Goal: Task Accomplishment & Management: Manage account settings

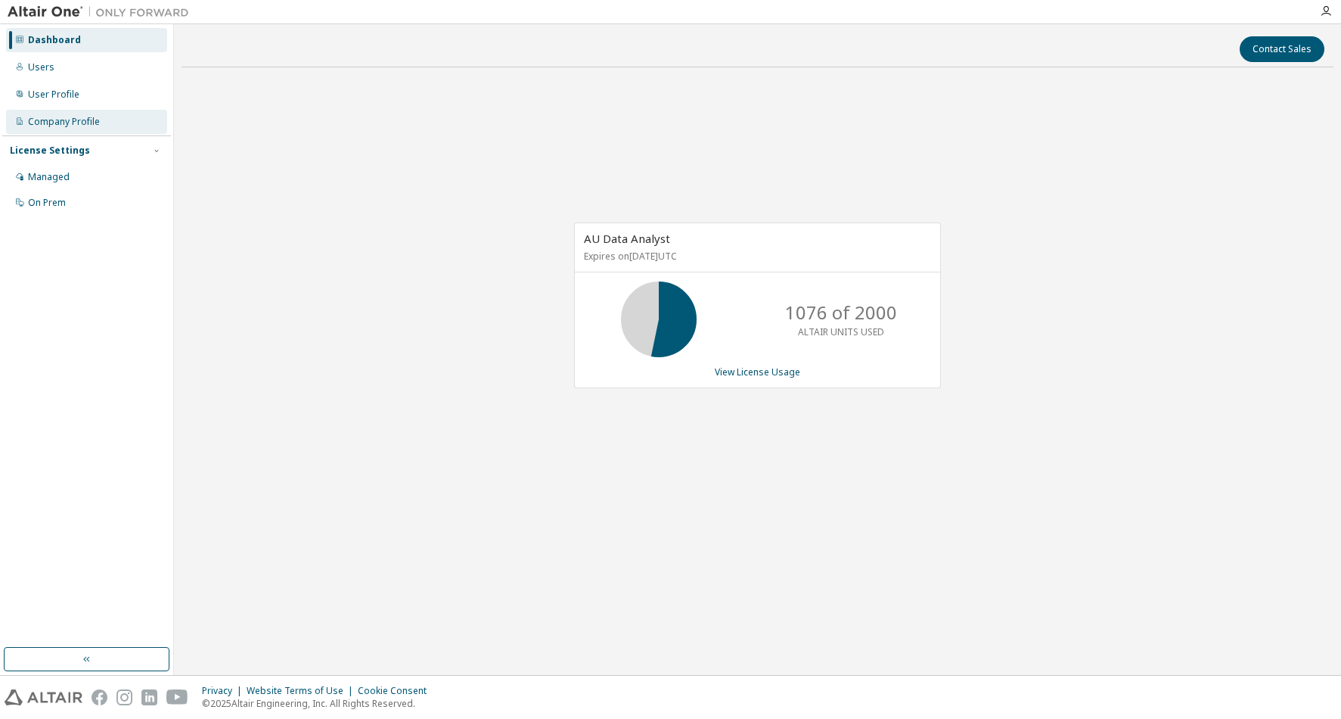
click at [83, 125] on div "Company Profile" at bounding box center [64, 122] width 72 height 12
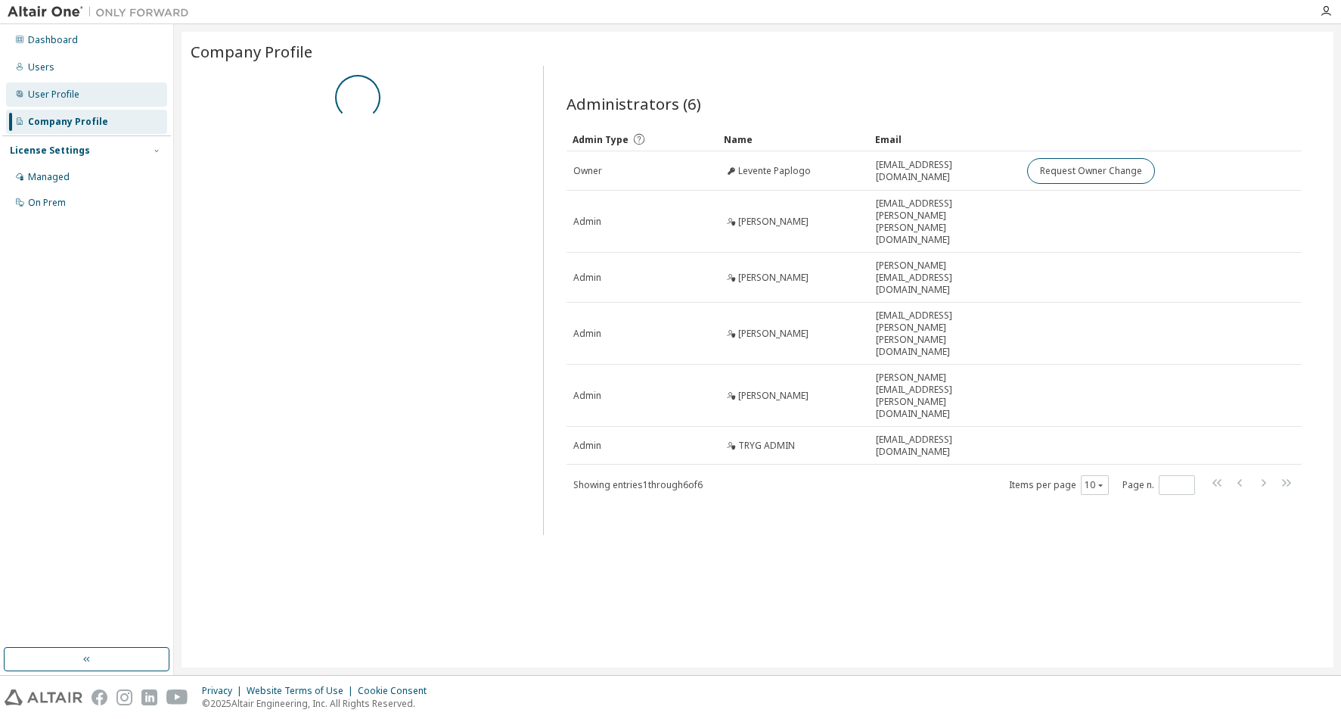
click at [80, 99] on div "User Profile" at bounding box center [86, 94] width 161 height 24
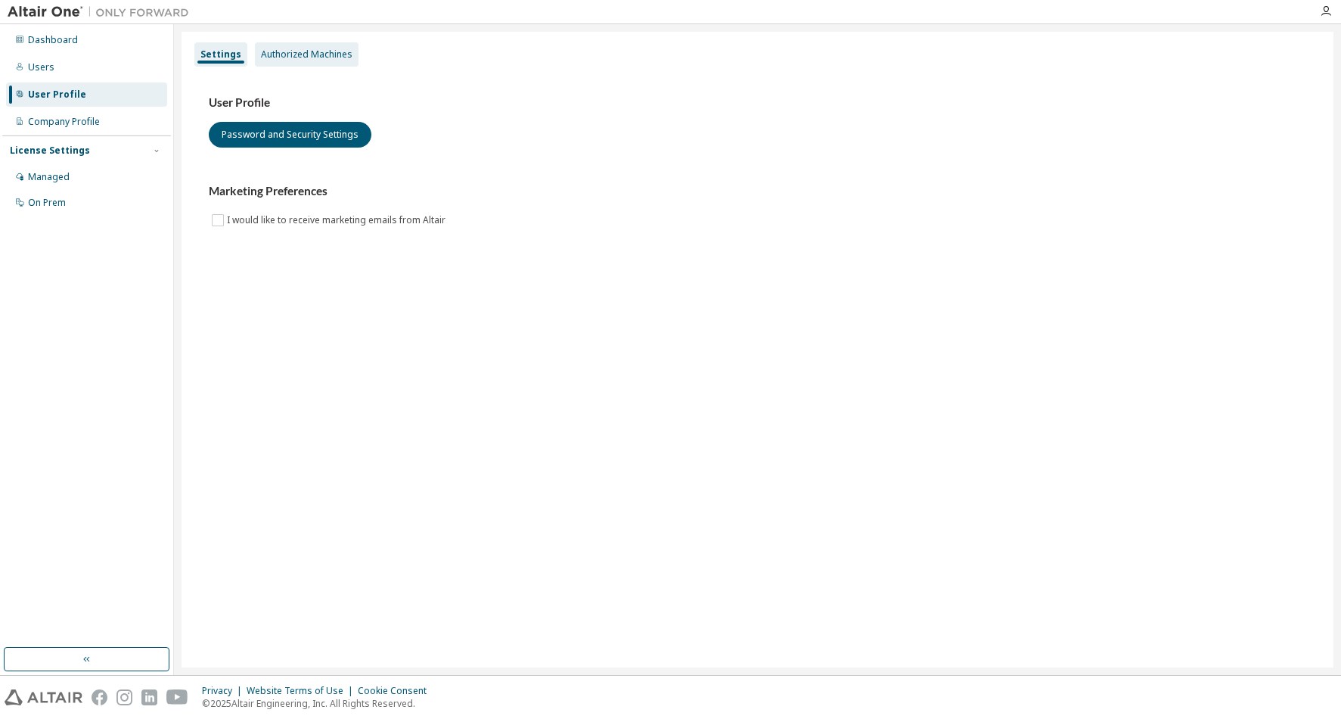
click at [341, 55] on div "Authorized Machines" at bounding box center [307, 54] width 92 height 12
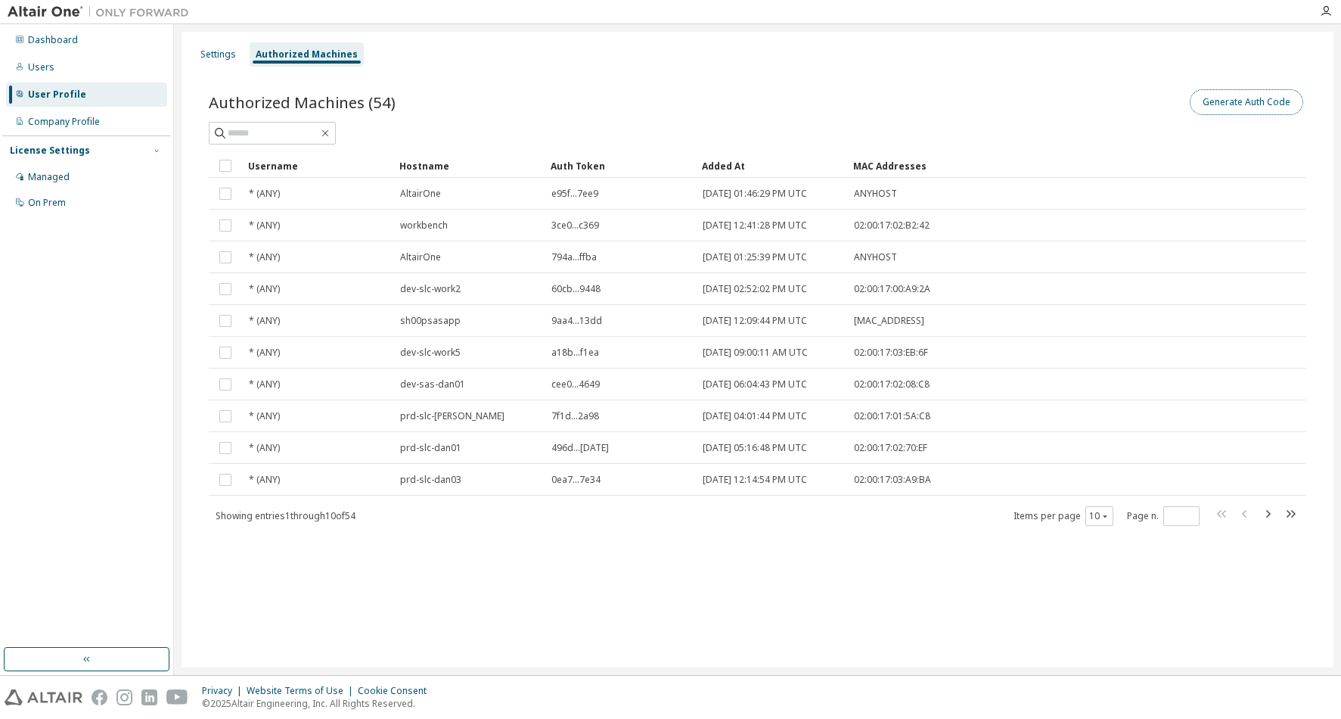
click at [1240, 104] on button "Generate Auth Code" at bounding box center [1246, 102] width 113 height 26
